Goal: Transaction & Acquisition: Purchase product/service

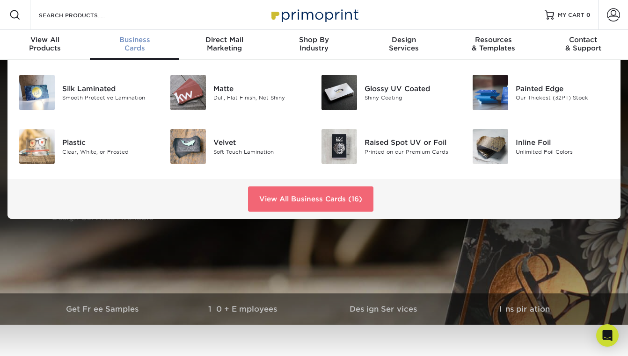
click at [334, 195] on link "View All Business Cards (16)" at bounding box center [310, 199] width 125 height 25
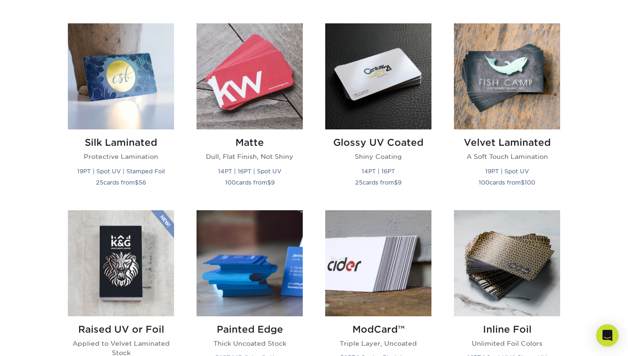
scroll to position [450, 0]
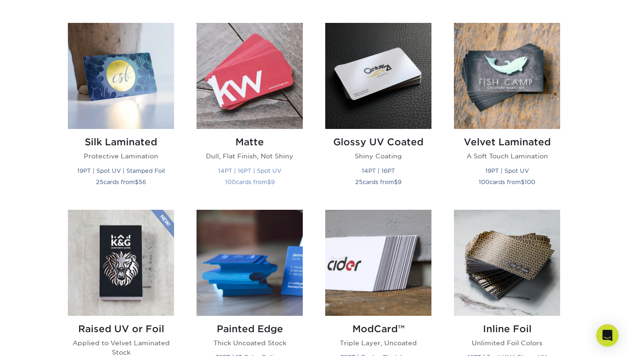
click at [248, 98] on img at bounding box center [249, 76] width 106 height 106
click at [282, 95] on img at bounding box center [249, 76] width 106 height 106
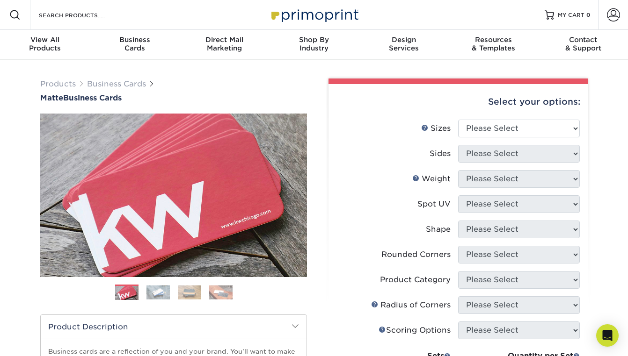
click at [167, 294] on img at bounding box center [157, 292] width 23 height 15
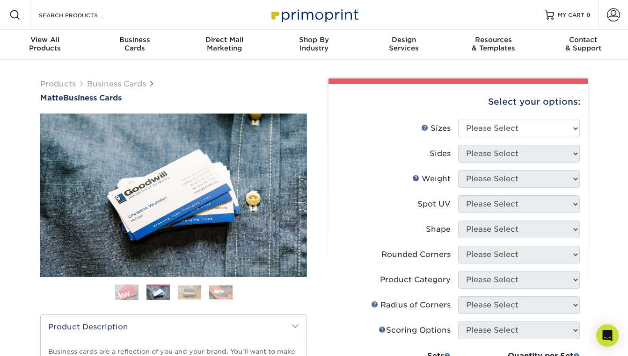
click at [187, 294] on img at bounding box center [189, 292] width 23 height 15
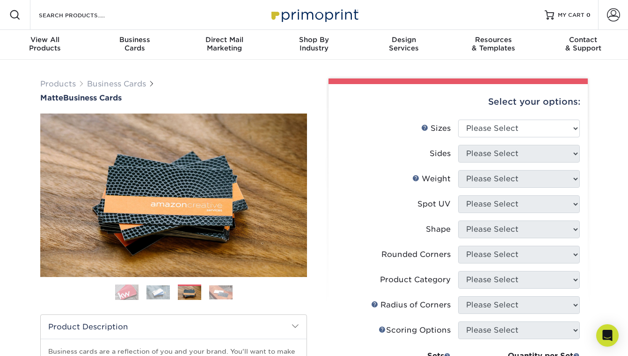
click at [210, 291] on img at bounding box center [220, 292] width 23 height 15
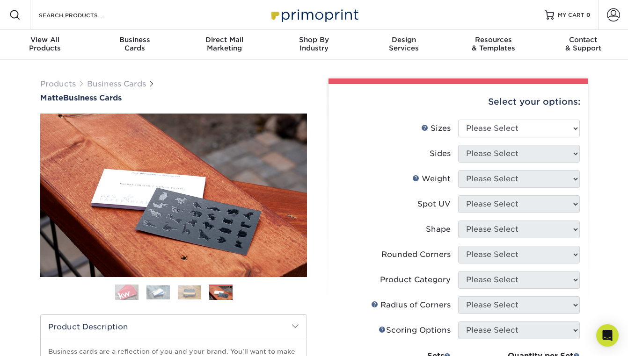
click at [190, 287] on img at bounding box center [189, 292] width 23 height 15
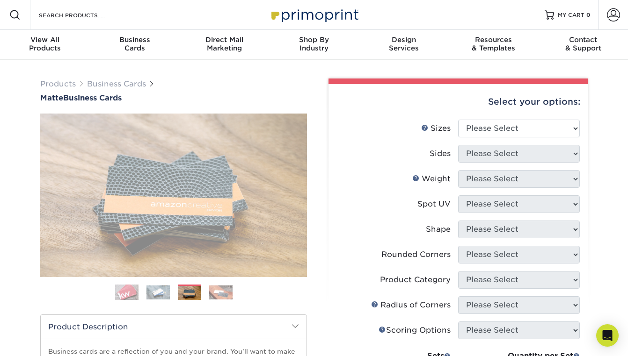
click at [160, 296] on img at bounding box center [157, 292] width 23 height 15
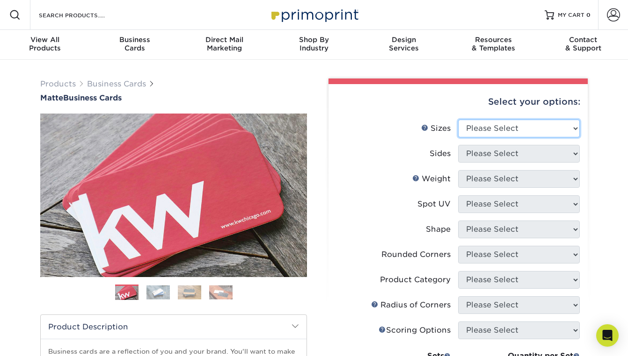
select select "2.00x3.50"
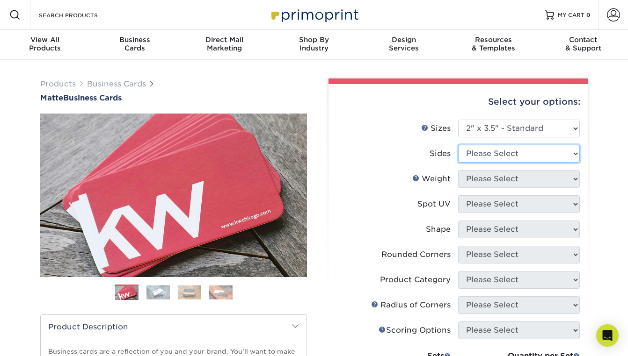
select select "32d3c223-f82c-492b-b915-ba065a00862f"
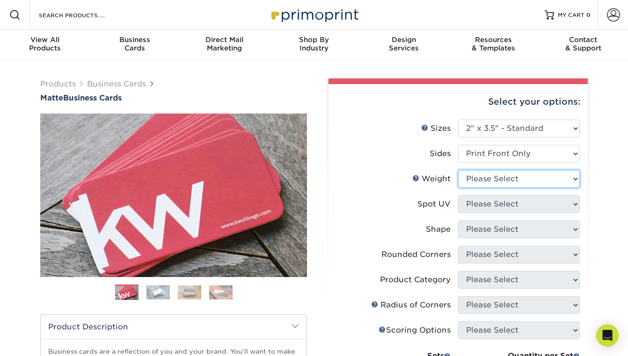
select select "16PT"
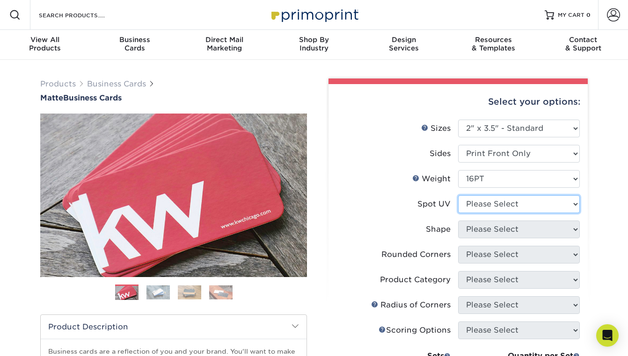
select select "1"
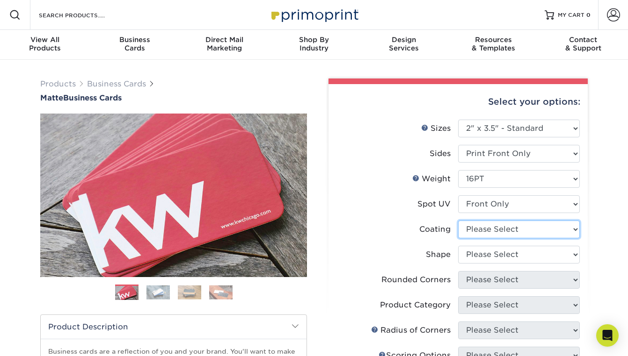
select select "121bb7b5-3b4d-429f-bd8d-bbf80e953313"
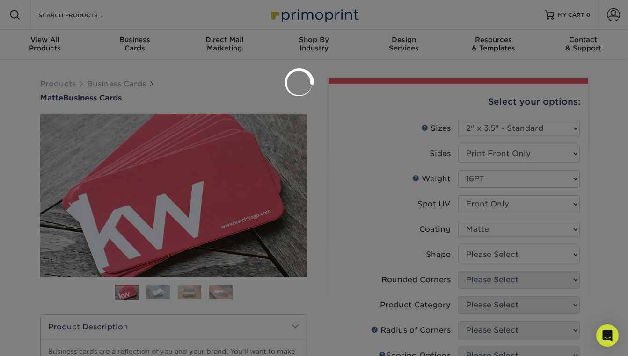
click at [488, 213] on div at bounding box center [314, 178] width 628 height 356
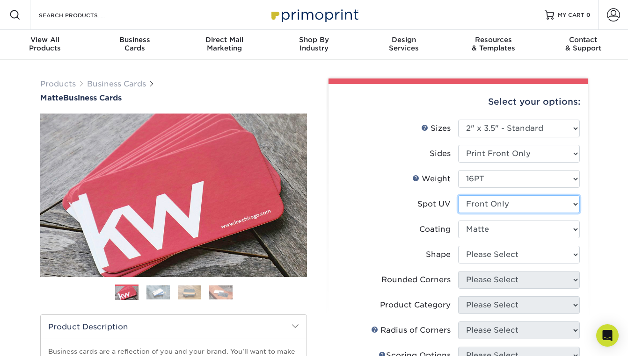
select select "3"
select select "-1"
select select "1"
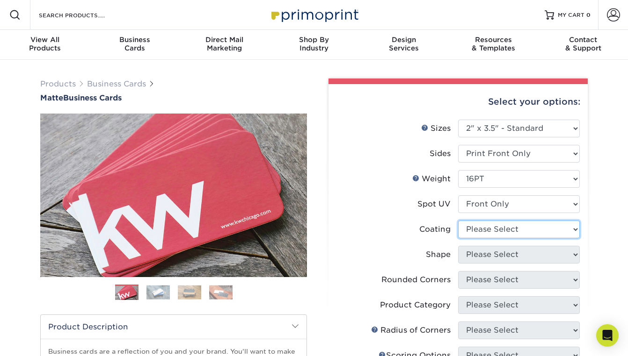
select select "121bb7b5-3b4d-429f-bd8d-bbf80e953313"
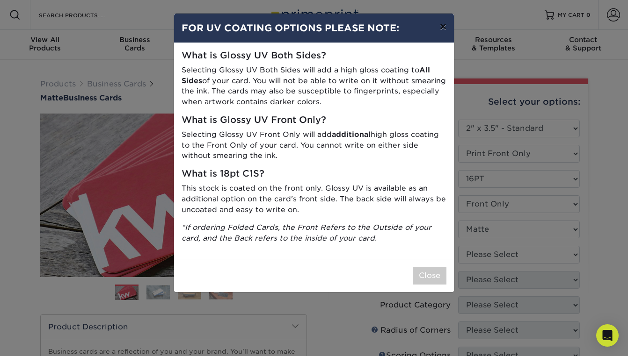
click at [437, 28] on button "×" at bounding box center [443, 27] width 22 height 26
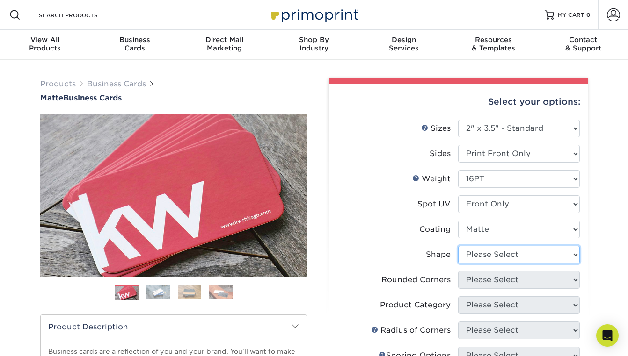
select select "standard"
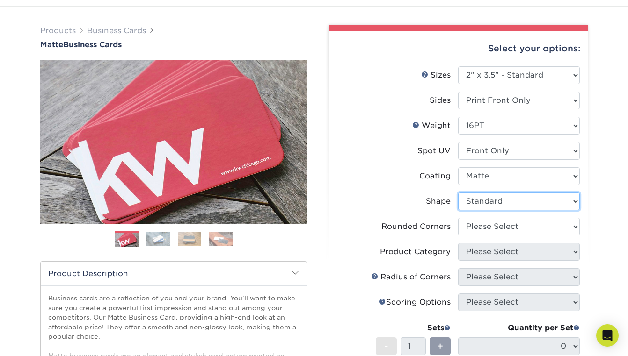
scroll to position [65, 0]
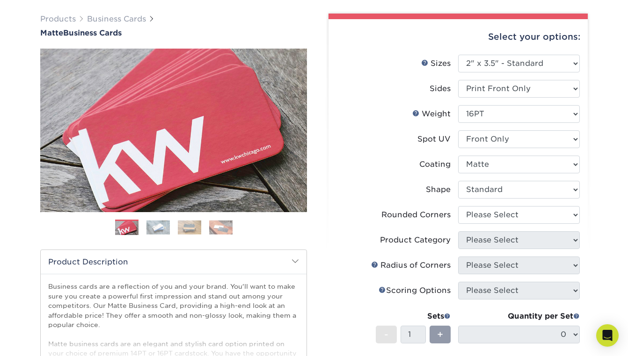
click at [487, 224] on li "Rounded Corners Please Select Yes - Round 2 Corners Yes - Round 4 Corners No" at bounding box center [457, 218] width 243 height 25
select select "0"
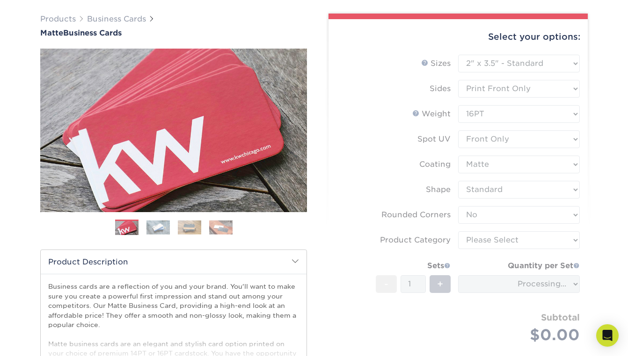
click at [494, 239] on form "Sizes Help Sizes Please Select 1.5" x 3.5" - Mini 1.75" x 3.5" - Mini 2" x 2" -…" at bounding box center [458, 210] width 244 height 311
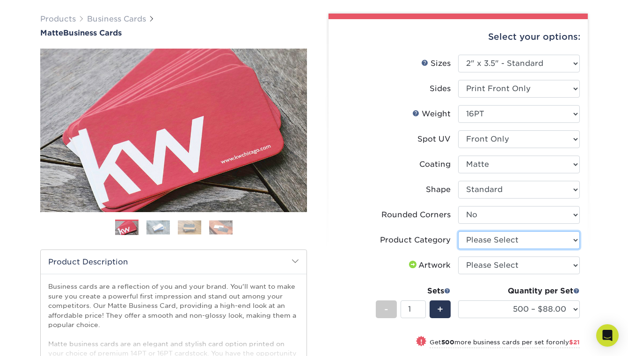
select select "3b5148f1-0588-4f88-a218-97bcfdce65c1"
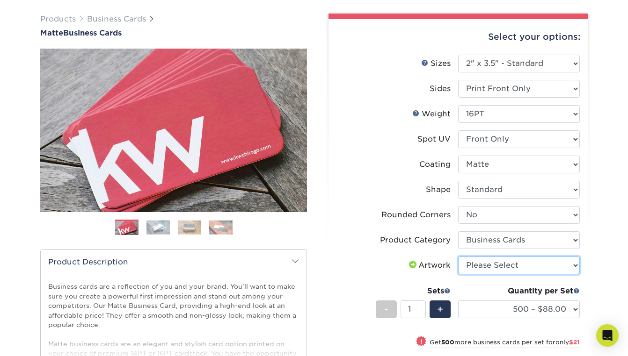
select select "upload"
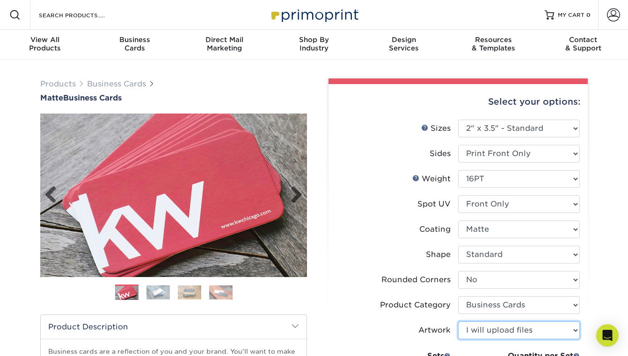
scroll to position [0, 0]
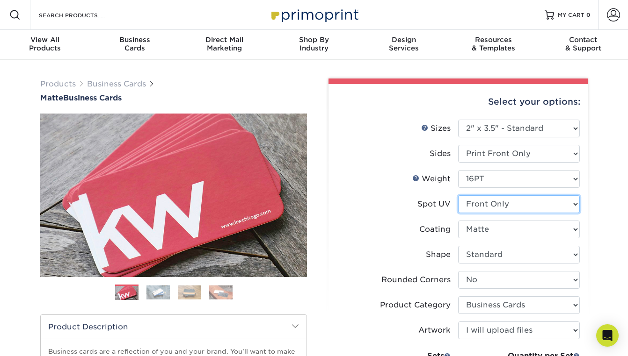
select select "3"
select select "-1"
select select
select select "-1"
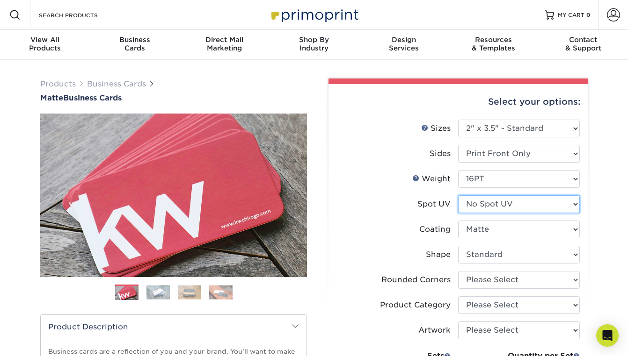
select select "-1"
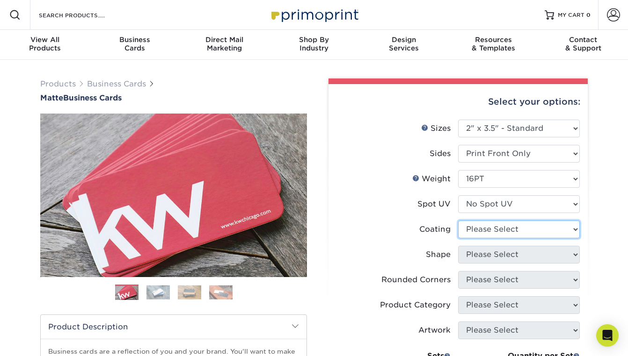
select select "121bb7b5-3b4d-429f-bd8d-bbf80e953313"
select select
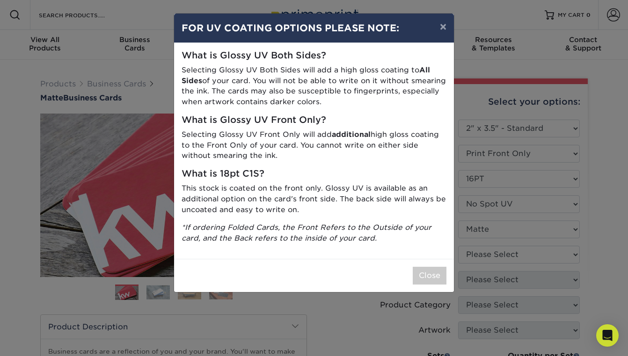
click at [429, 259] on div "Close" at bounding box center [314, 275] width 280 height 33
click at [429, 267] on button "Close" at bounding box center [430, 276] width 34 height 18
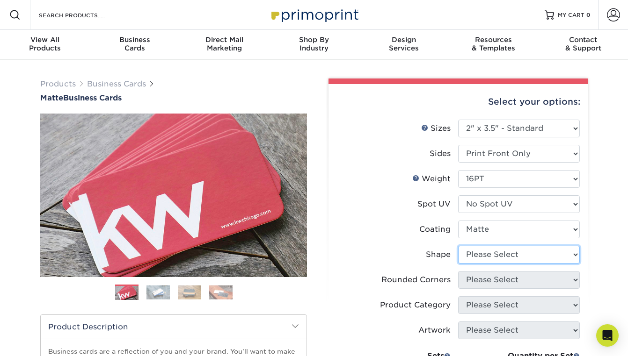
select select "standard"
select select
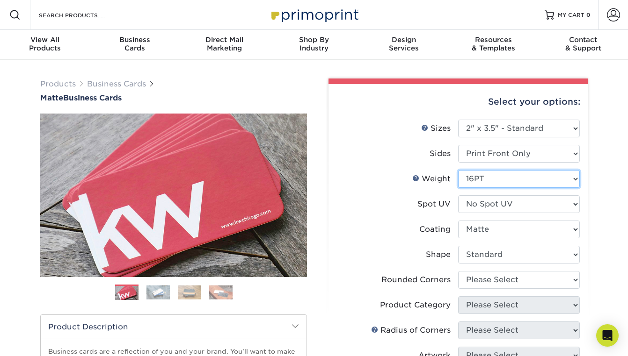
select select "14PT"
select select
select select "-1"
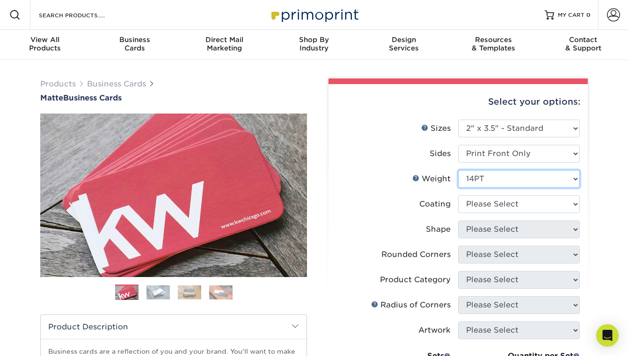
select select "16PT"
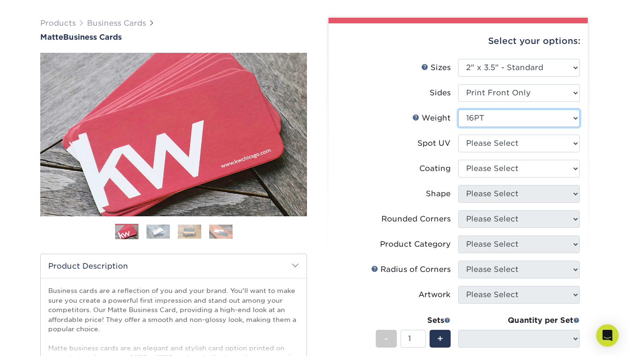
scroll to position [62, 0]
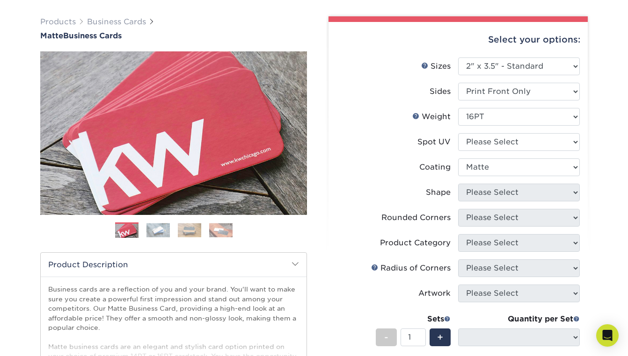
select select
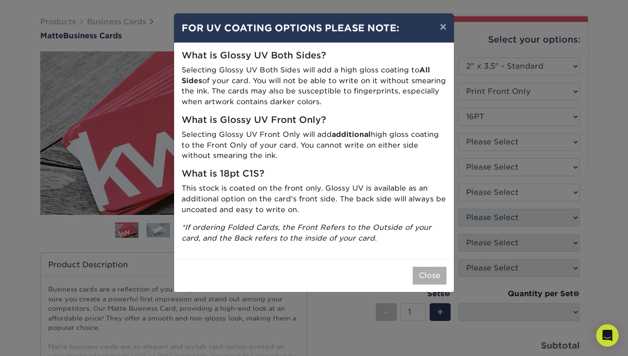
click at [431, 267] on button "Close" at bounding box center [430, 276] width 34 height 18
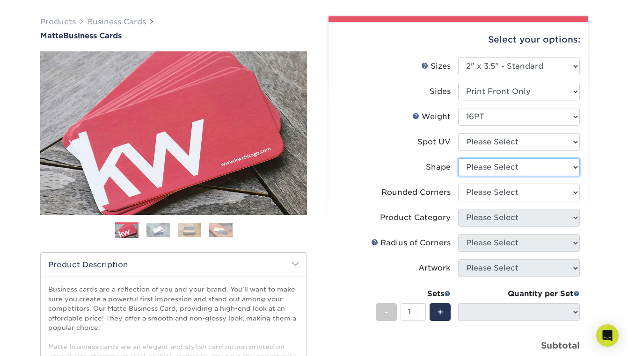
select select "standard"
select select
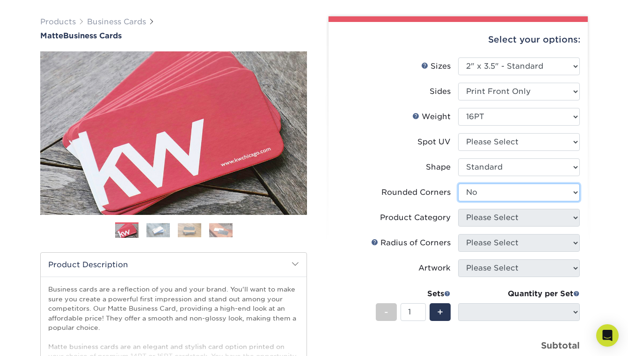
select select "-1"
select select
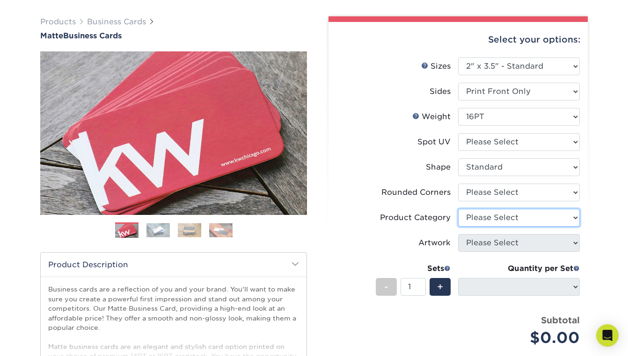
select select "3b5148f1-0588-4f88-a218-97bcfdce65c1"
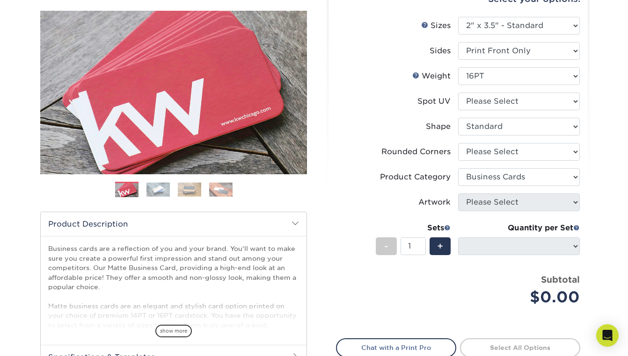
scroll to position [105, 0]
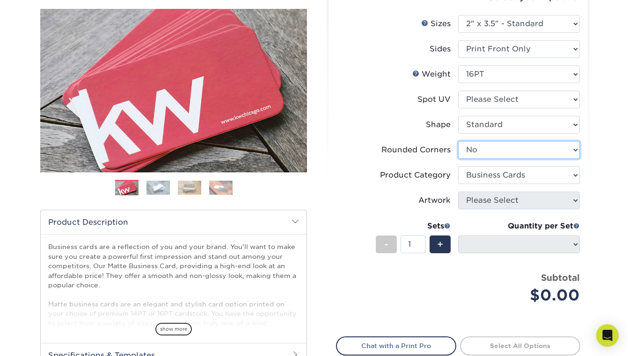
select select "-1"
select select
select select "-1"
select select
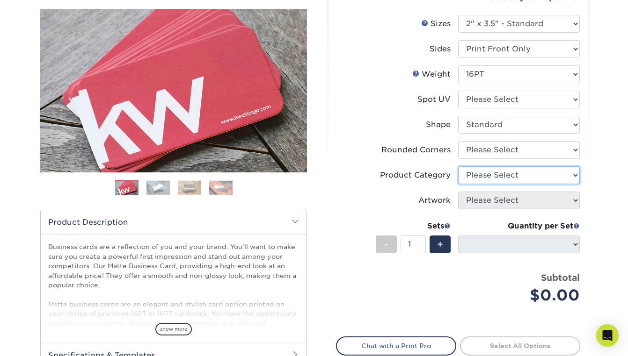
select select "3b5148f1-0588-4f88-a218-97bcfdce65c1"
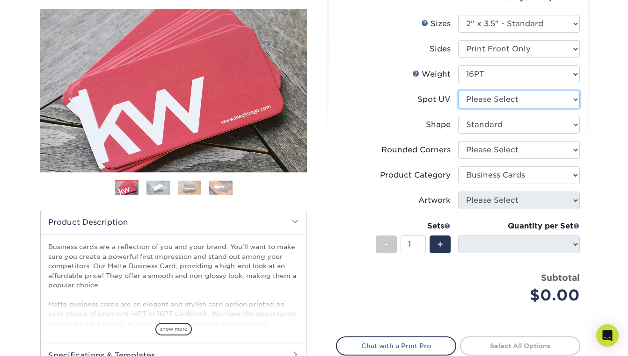
select select "3"
select select "-1"
select select
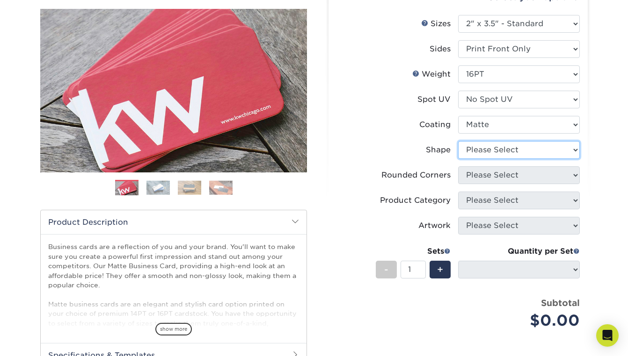
select select "standard"
select select
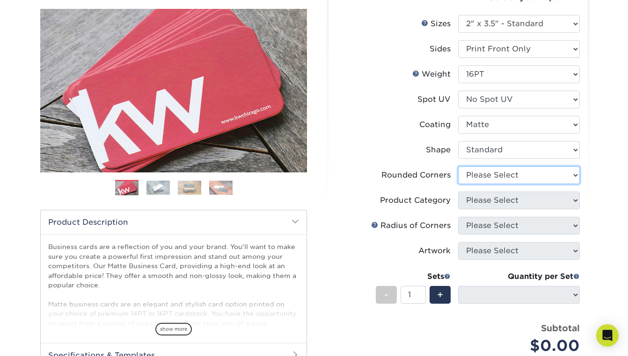
select select "0"
select select "-1"
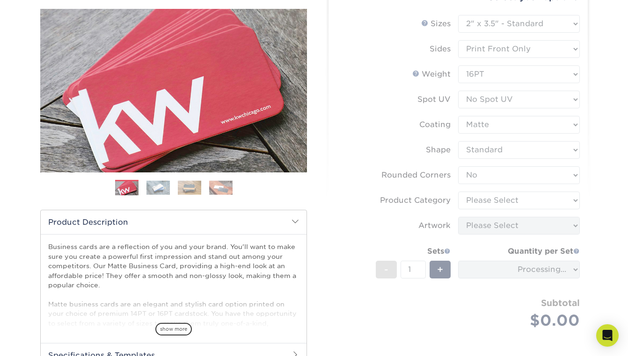
click at [491, 196] on form "Sizes Help Sizes Please Select 1.5" x 3.5" - Mini 1.75" x 3.5" - Mini 2" x 2" -…" at bounding box center [458, 183] width 244 height 336
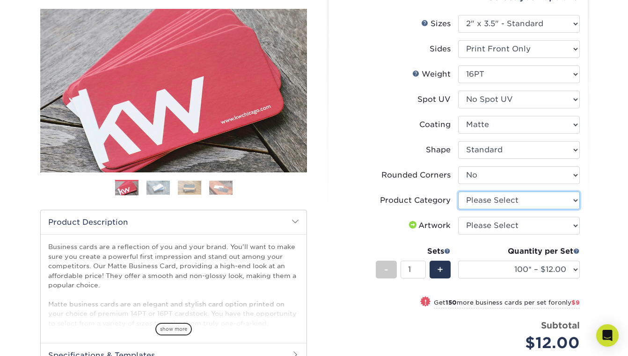
select select "3b5148f1-0588-4f88-a218-97bcfdce65c1"
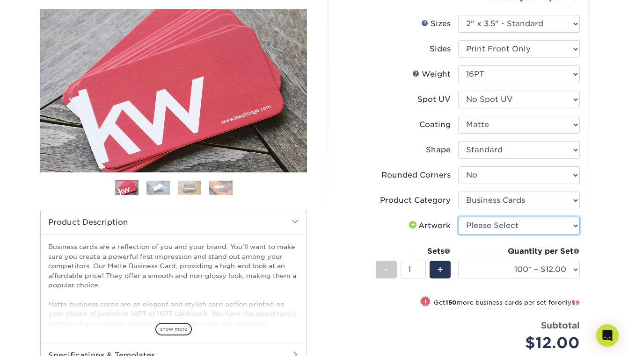
select select "upload"
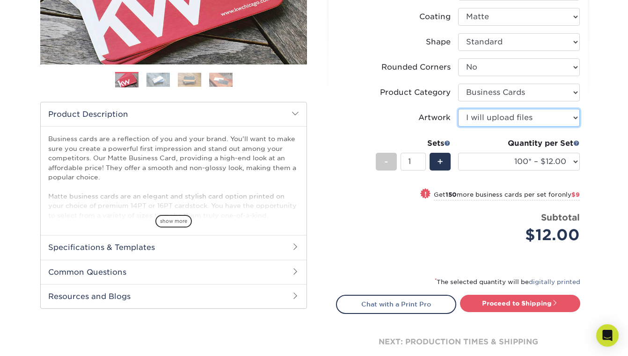
scroll to position [212, 0]
